Goal: Submit feedback/report problem

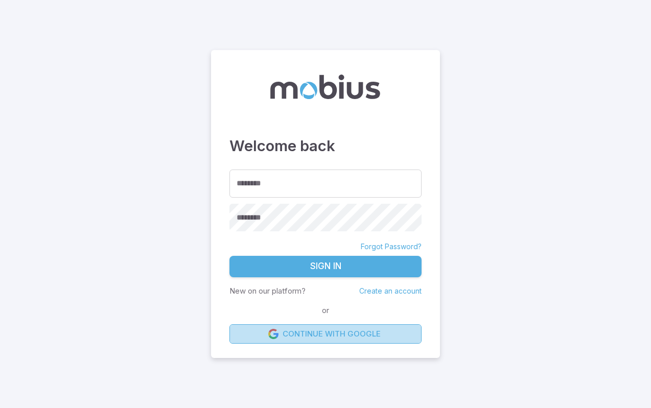
click at [320, 335] on link "Continue with Google" at bounding box center [325, 334] width 192 height 19
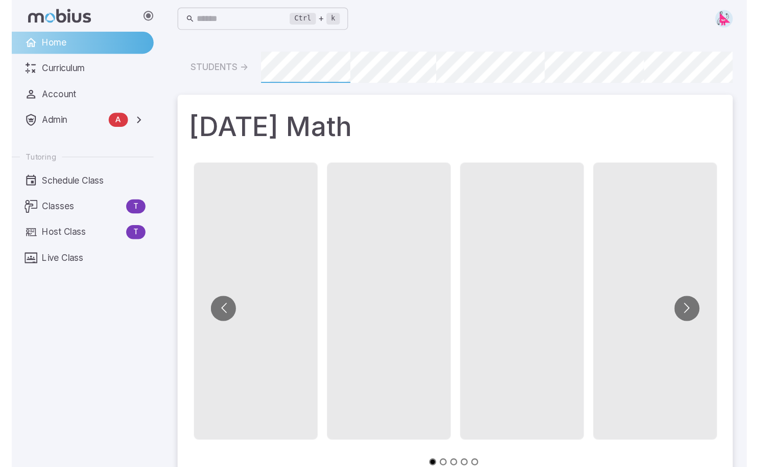
scroll to position [0, 775]
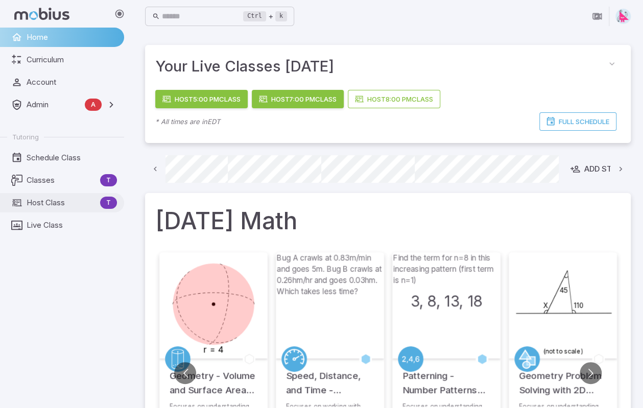
click at [45, 208] on span "Host Class" at bounding box center [62, 202] width 70 height 11
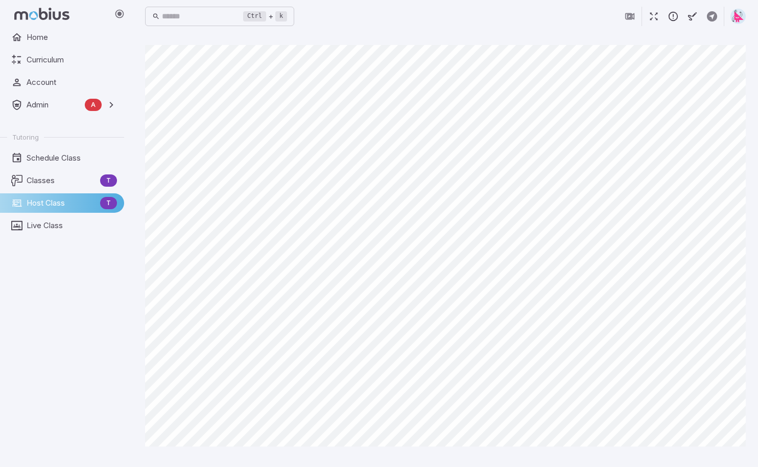
click at [651, 16] on icon "button" at bounding box center [673, 16] width 11 height 11
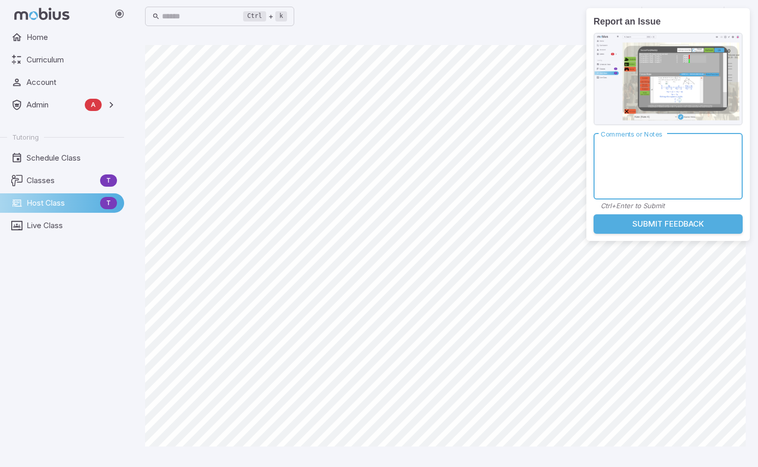
click at [651, 161] on textarea "Comments or Notes" at bounding box center [668, 166] width 135 height 49
type textarea "**********"
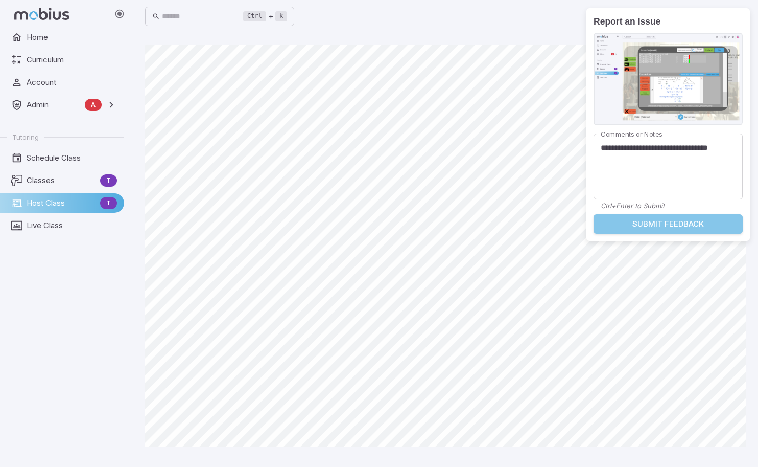
click at [651, 224] on button "Submit Feedback" at bounding box center [668, 223] width 149 height 19
